Goal: Information Seeking & Learning: Learn about a topic

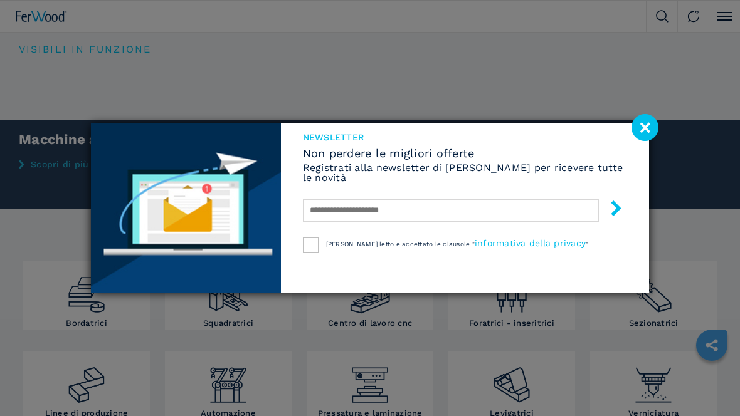
click at [643, 131] on image at bounding box center [644, 127] width 27 height 27
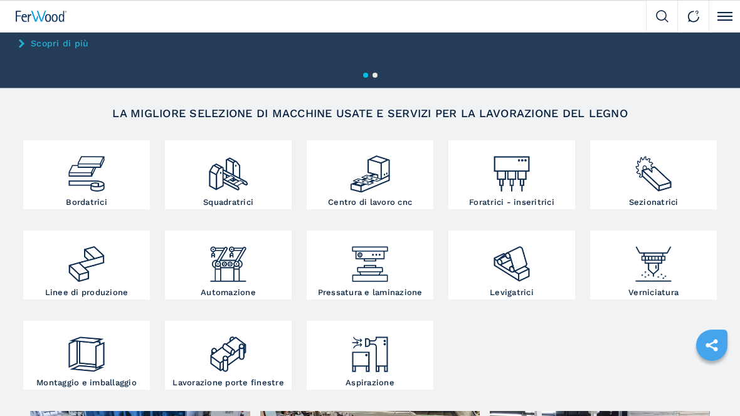
scroll to position [122, 0]
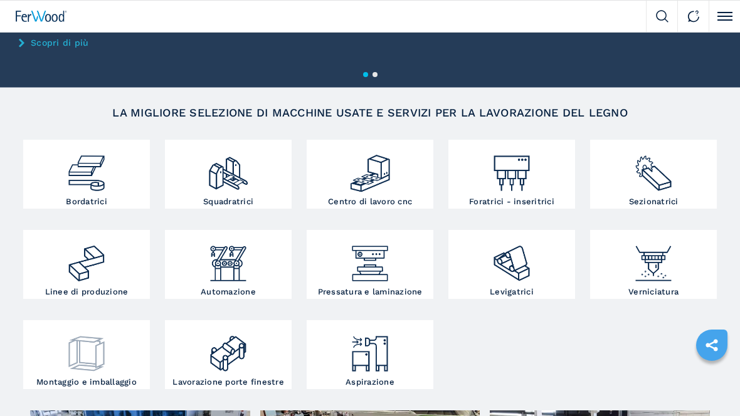
click at [97, 369] on img at bounding box center [86, 348] width 42 height 51
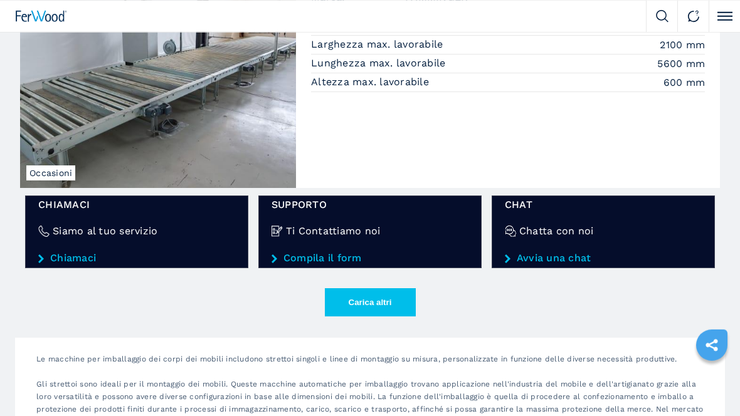
scroll to position [1852, 0]
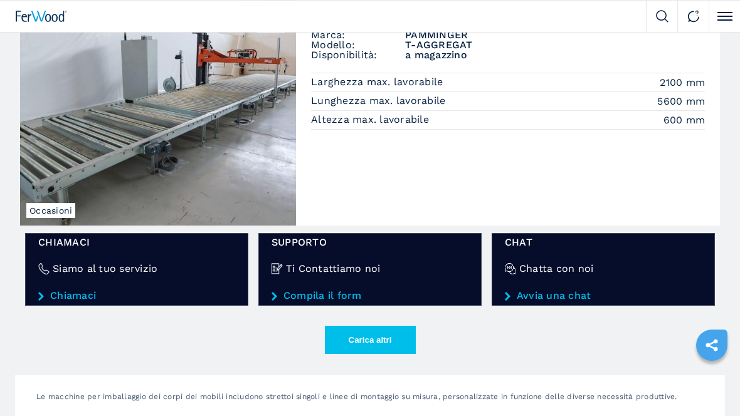
click at [371, 342] on button "Carica altri" at bounding box center [370, 340] width 91 height 28
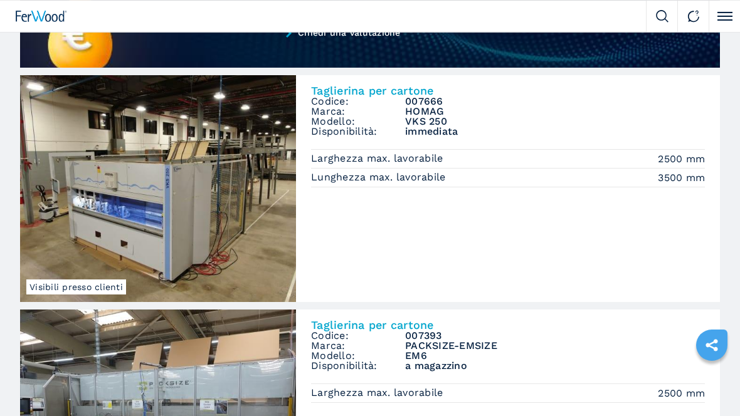
scroll to position [1068, 0]
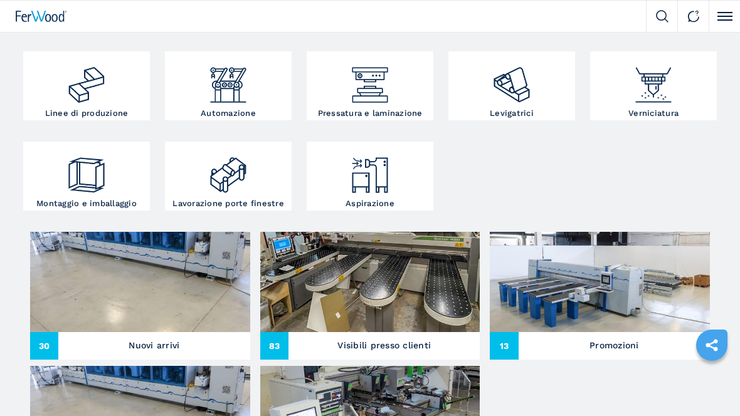
scroll to position [298, 0]
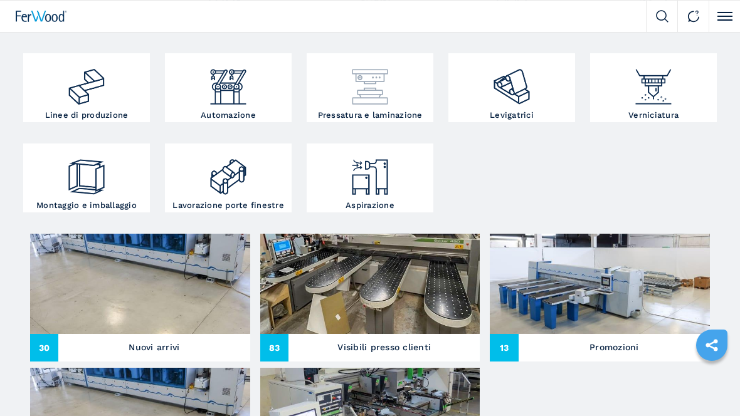
click at [388, 102] on img at bounding box center [370, 81] width 42 height 51
click at [362, 109] on div at bounding box center [370, 83] width 120 height 55
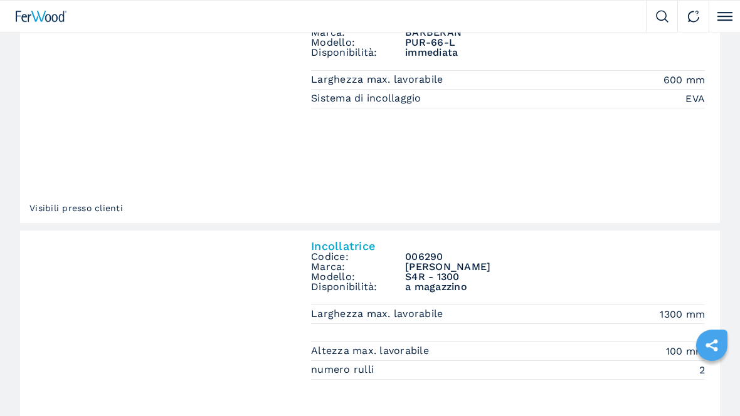
scroll to position [1532, 0]
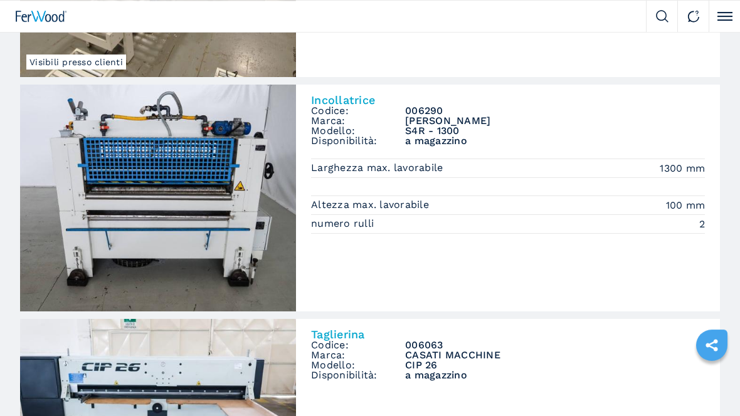
click at [220, 160] on img at bounding box center [158, 198] width 276 height 227
click at [349, 98] on h2 "Incollatrice" at bounding box center [508, 100] width 394 height 11
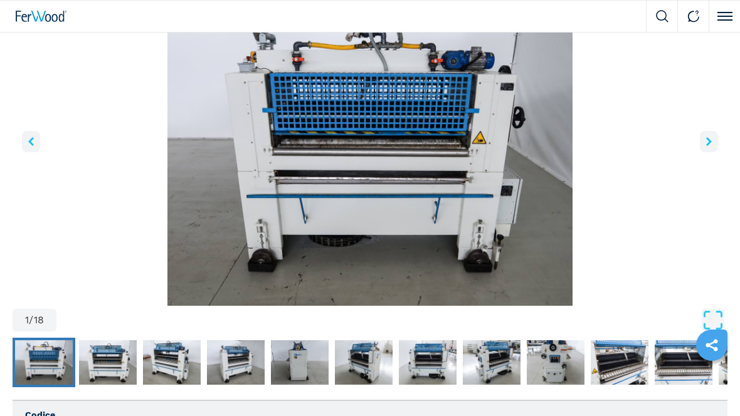
scroll to position [107, 0]
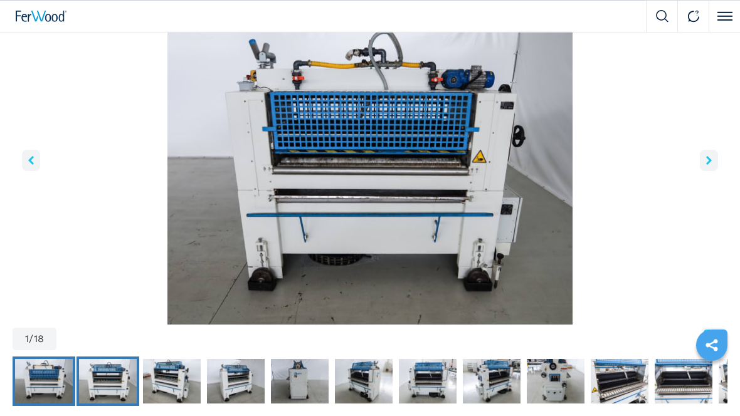
click at [103, 387] on img "Go to Slide 2" at bounding box center [108, 381] width 58 height 45
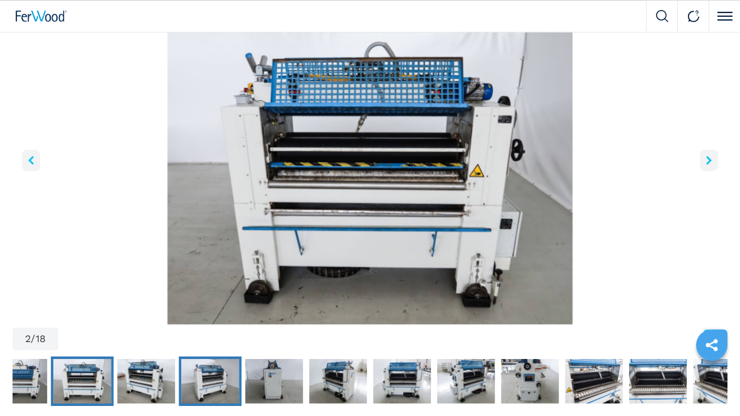
click at [197, 378] on img "Go to Slide 4" at bounding box center [210, 381] width 58 height 45
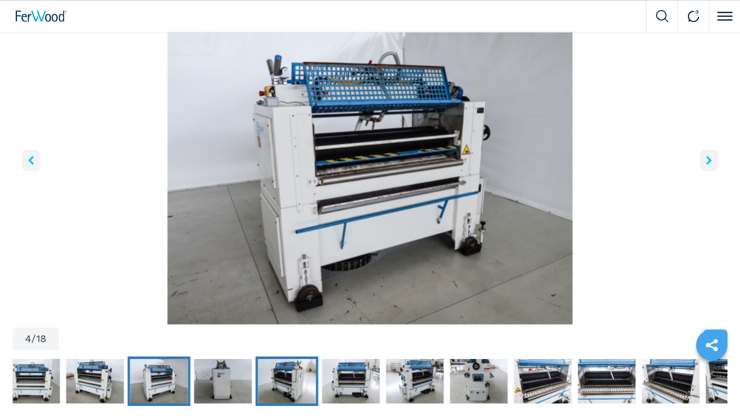
click at [281, 383] on img "Go to Slide 6" at bounding box center [287, 381] width 58 height 45
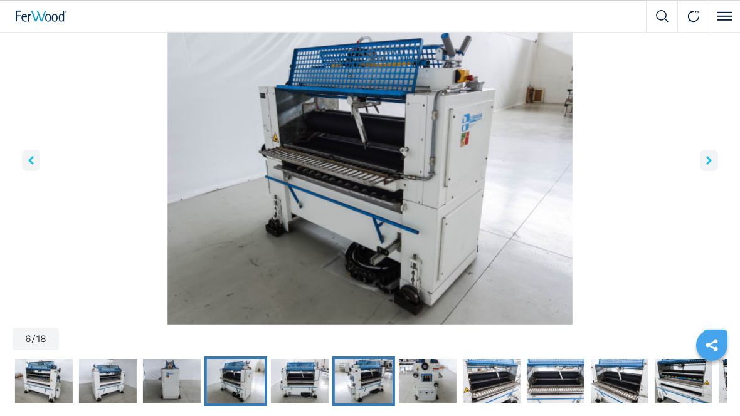
click at [359, 382] on img "Go to Slide 8" at bounding box center [364, 381] width 58 height 45
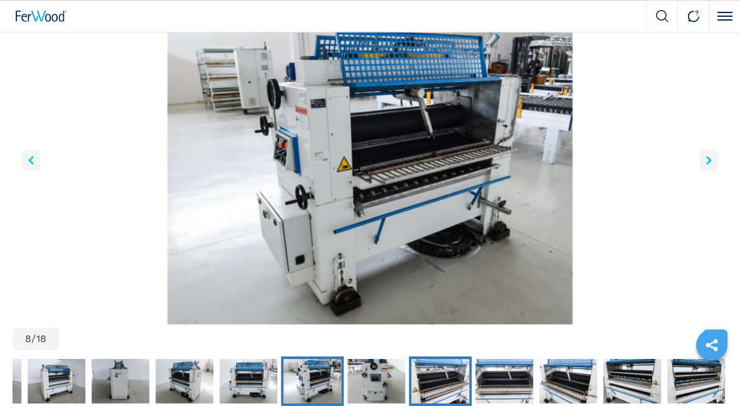
click at [441, 372] on img "Go to Slide 10" at bounding box center [440, 381] width 58 height 45
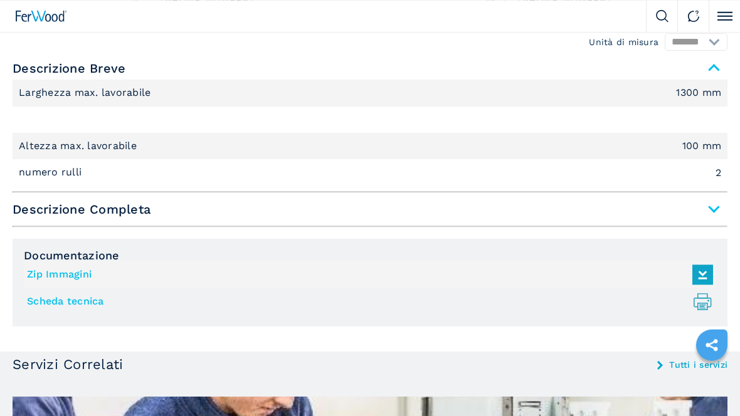
scroll to position [821, 0]
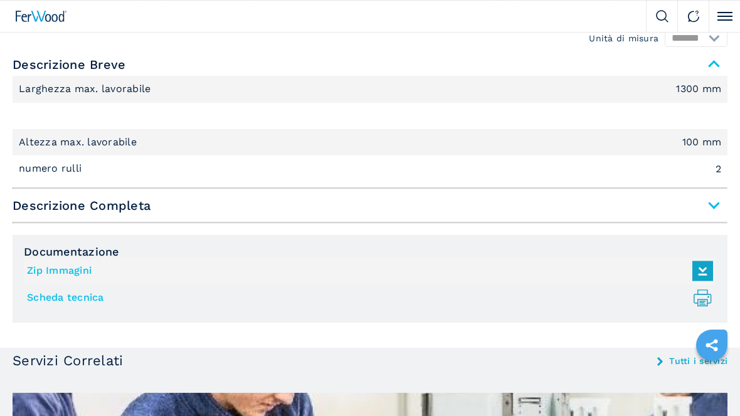
click at [237, 222] on hr at bounding box center [370, 223] width 715 height 2
click at [234, 216] on span "Descrizione Completa" at bounding box center [370, 205] width 715 height 23
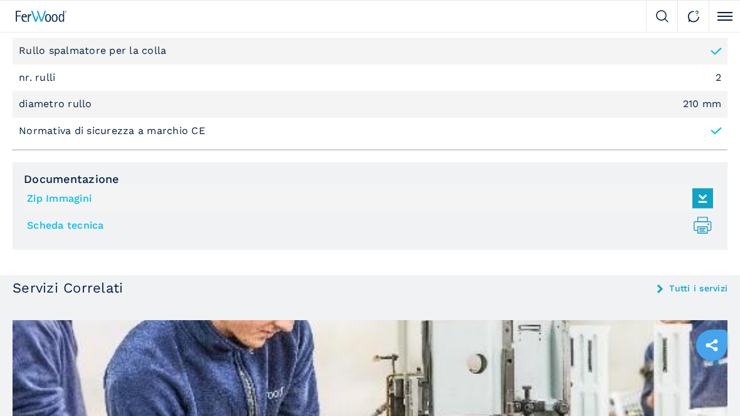
scroll to position [1116, 0]
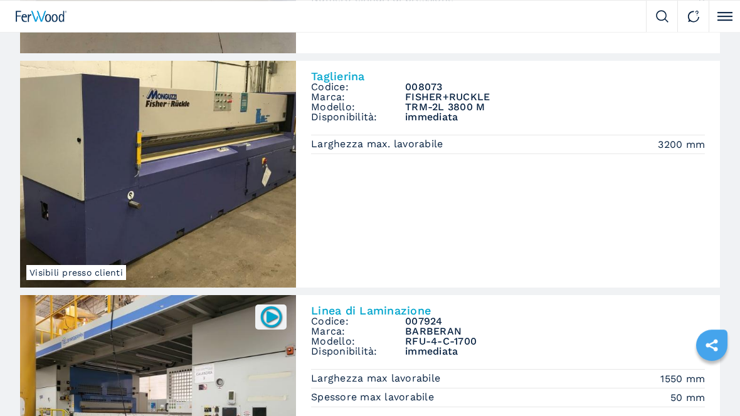
scroll to position [295, 0]
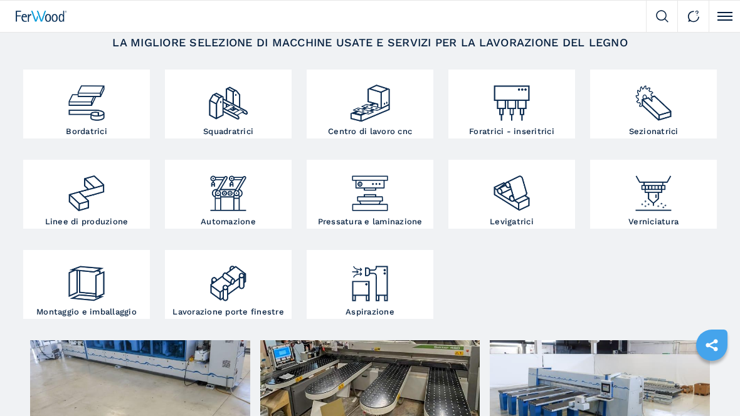
scroll to position [191, 0]
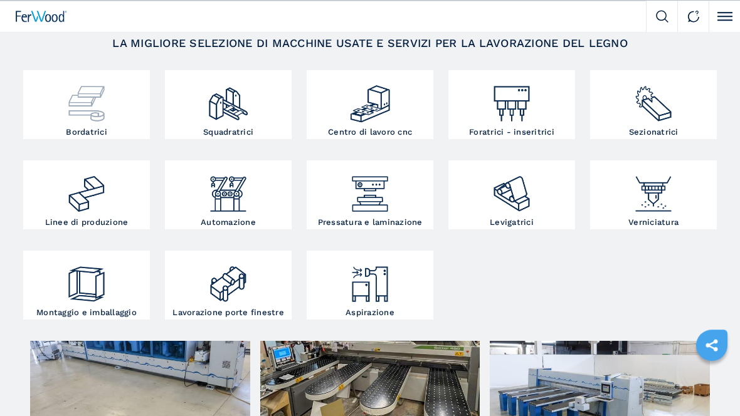
click at [86, 113] on img at bounding box center [86, 98] width 42 height 51
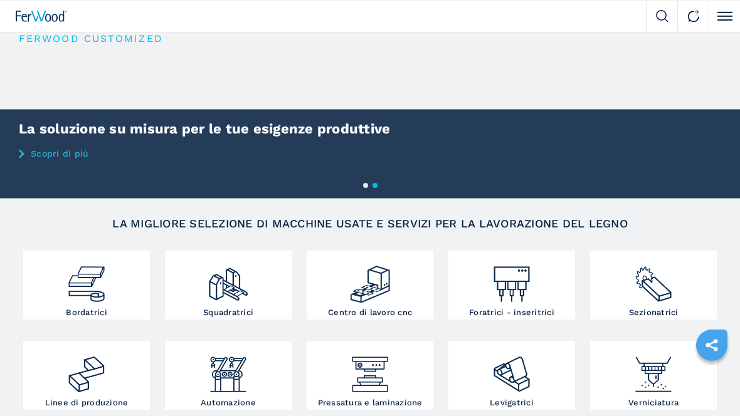
scroll to position [94, 0]
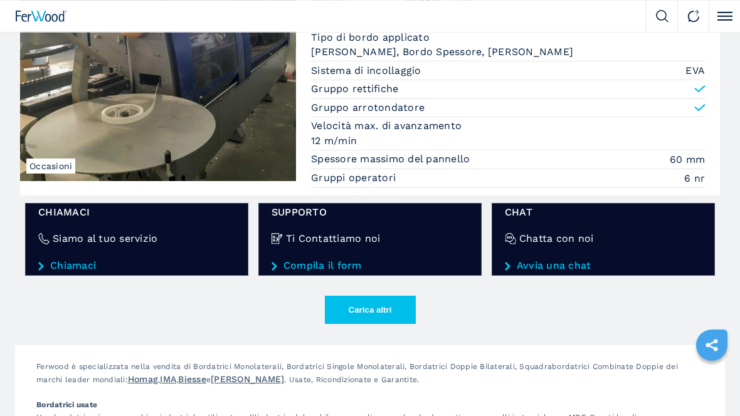
scroll to position [1987, 0]
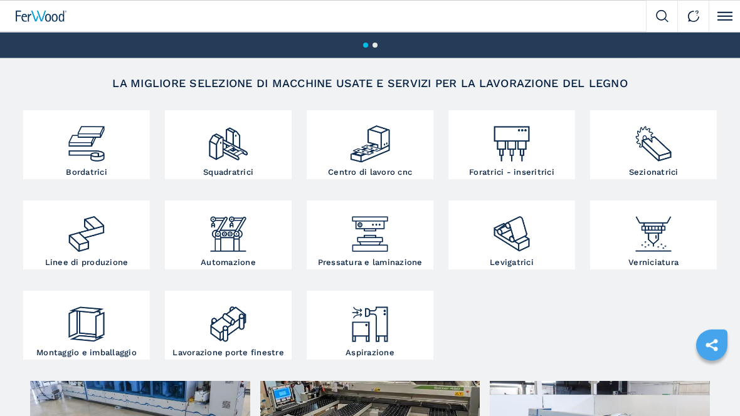
scroll to position [154, 0]
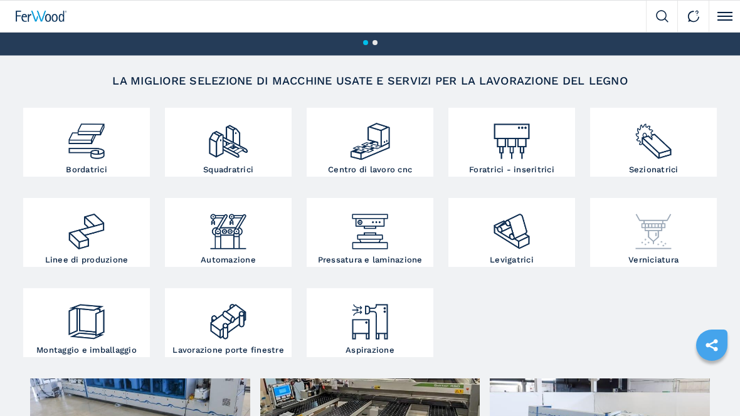
click at [662, 233] on img at bounding box center [653, 226] width 42 height 51
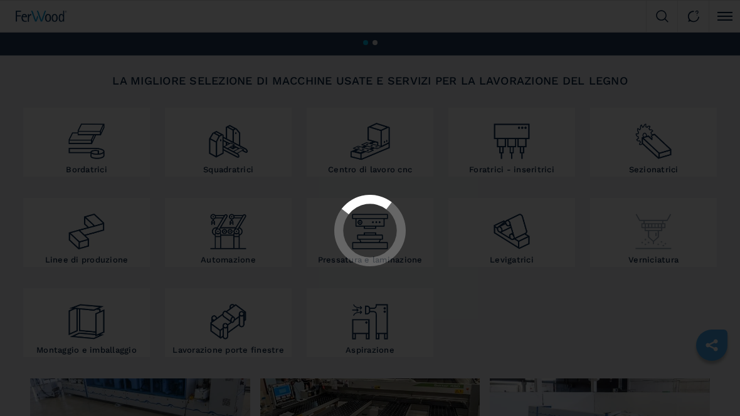
scroll to position [0, 0]
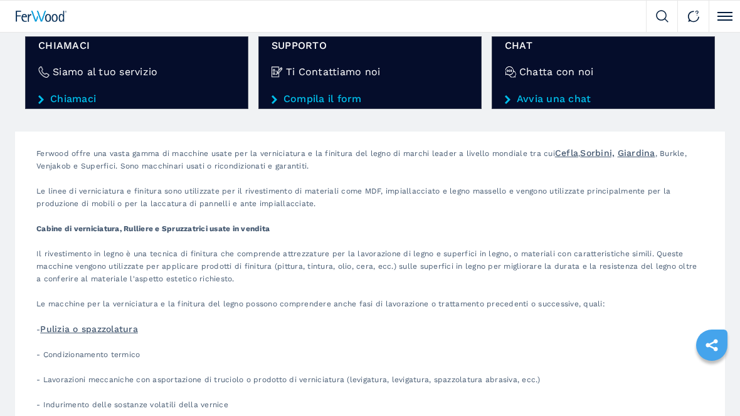
scroll to position [1567, 0]
